Goal: Navigation & Orientation: Find specific page/section

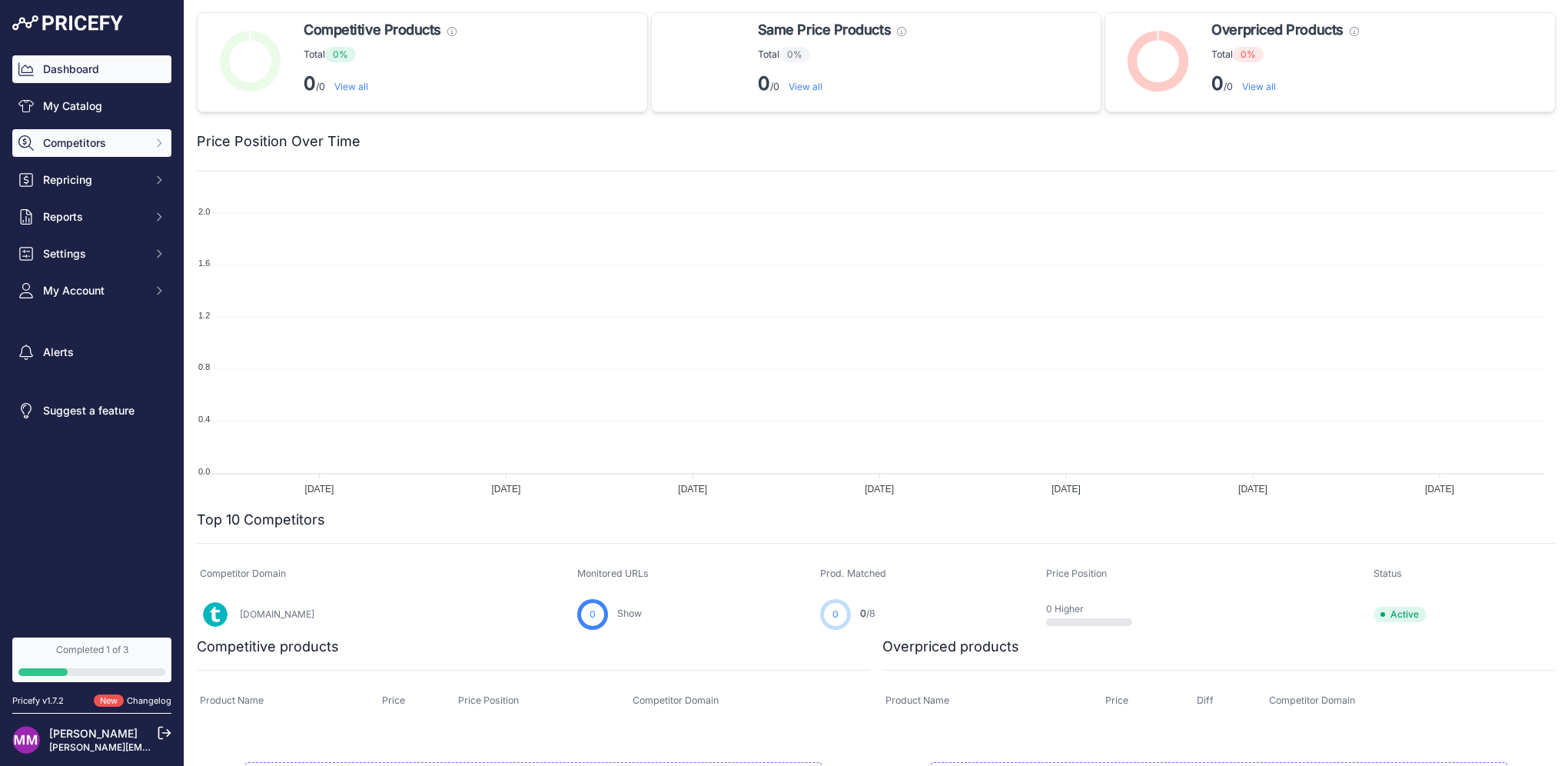
click at [108, 142] on span "Competitors" at bounding box center [93, 142] width 100 height 15
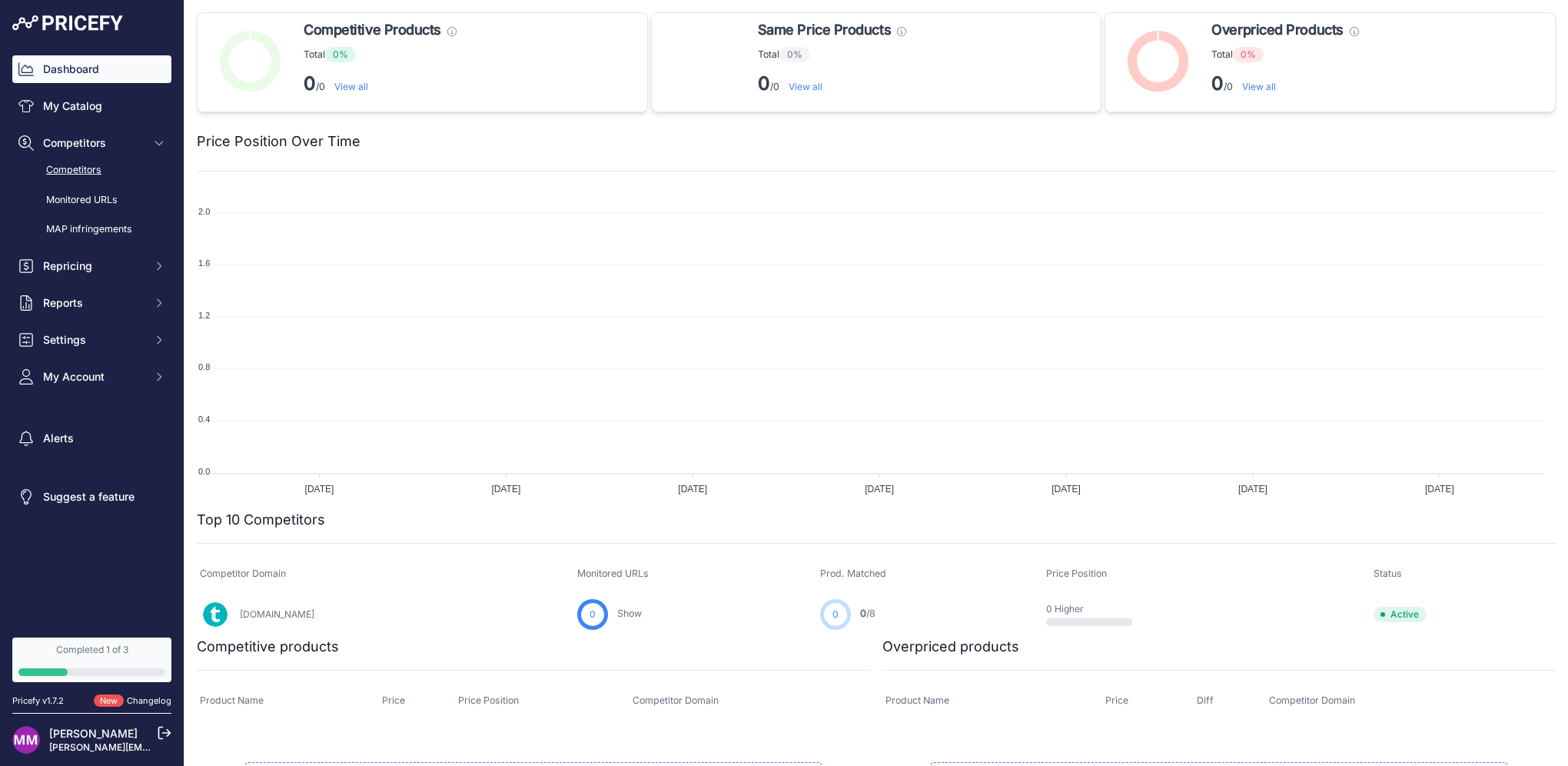
click at [81, 167] on link "Competitors" at bounding box center [92, 170] width 159 height 27
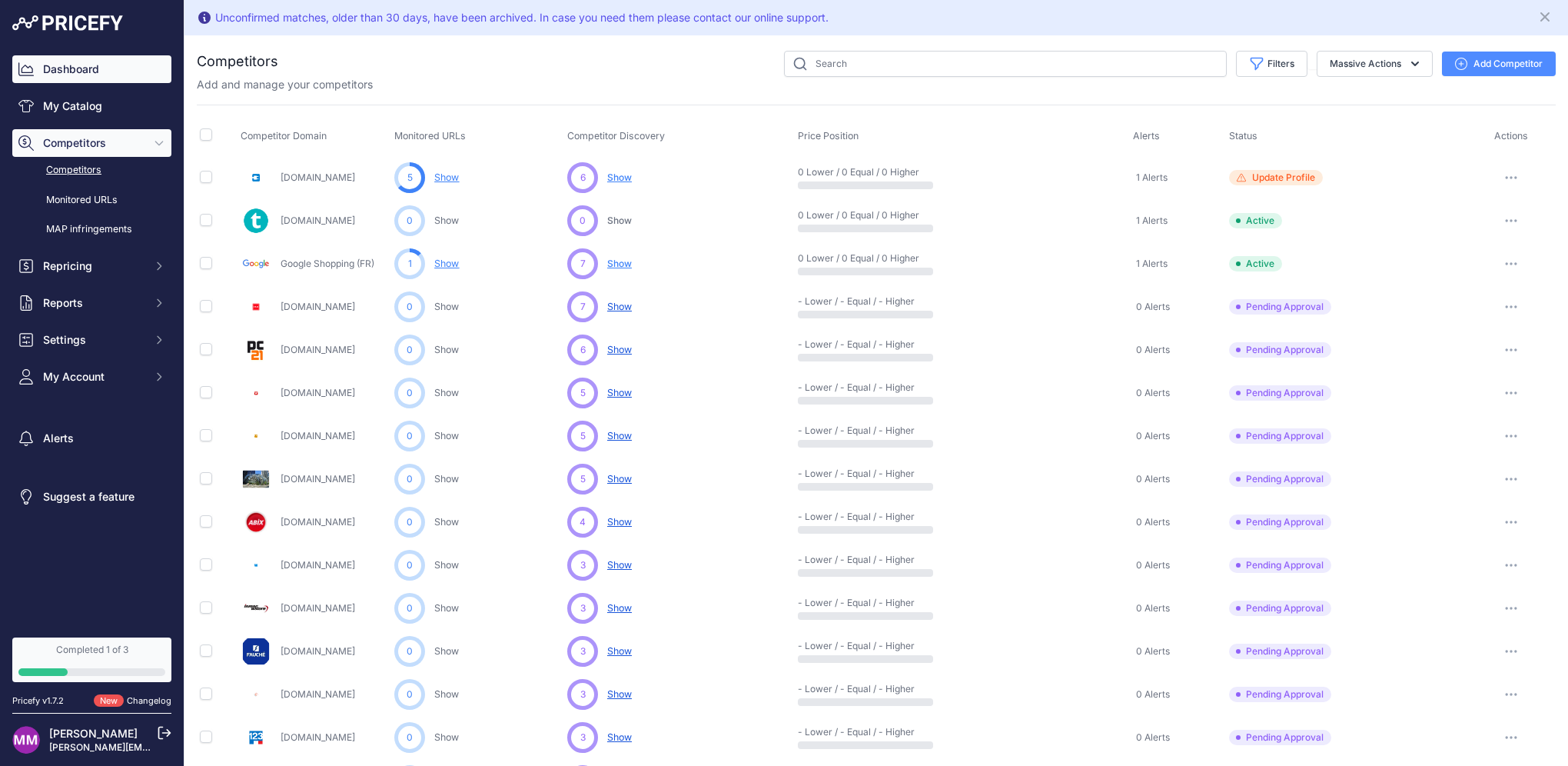
click at [108, 70] on link "Dashboard" at bounding box center [92, 69] width 159 height 28
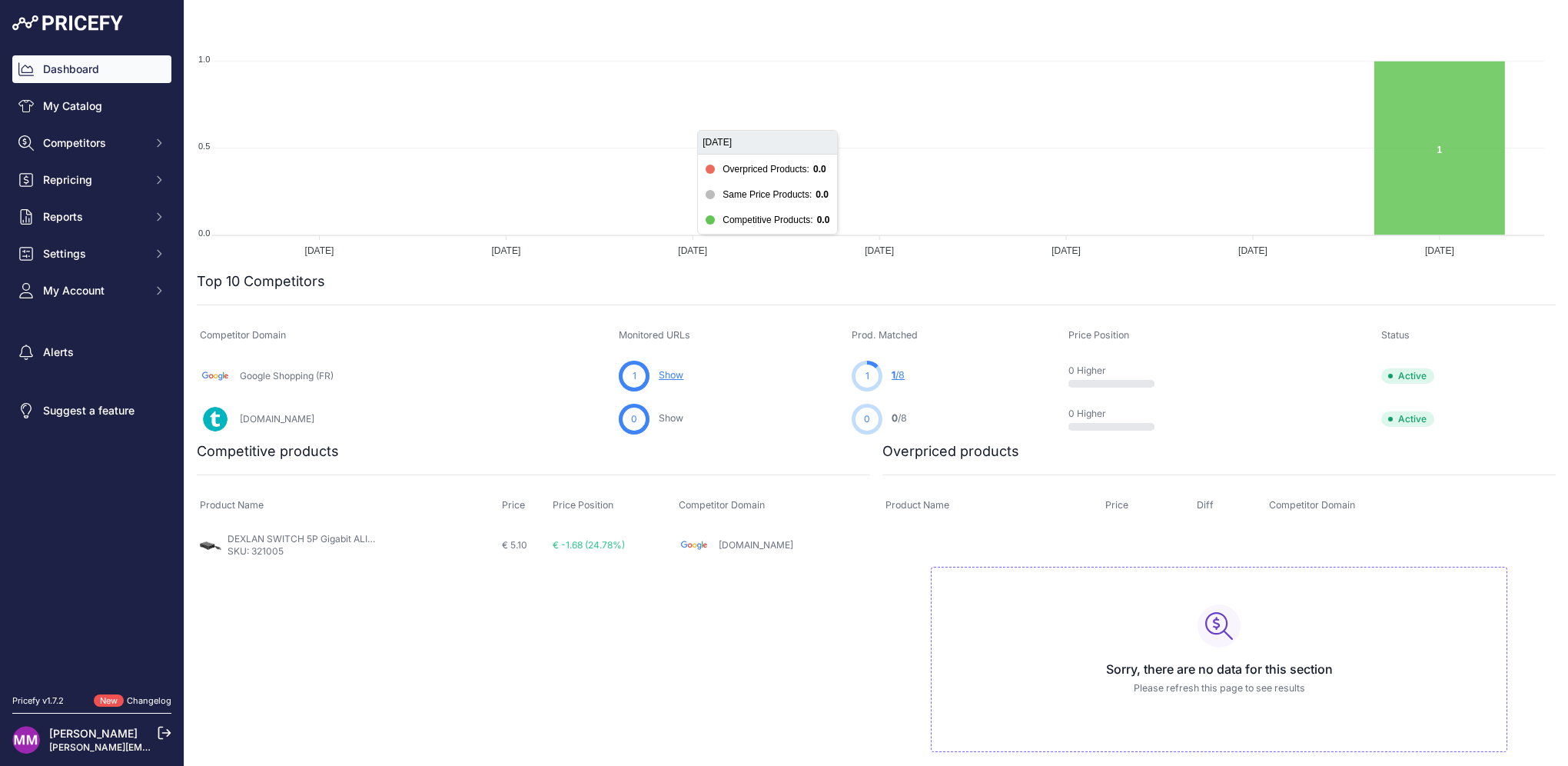
scroll to position [256, 0]
